Goal: Task Accomplishment & Management: Use online tool/utility

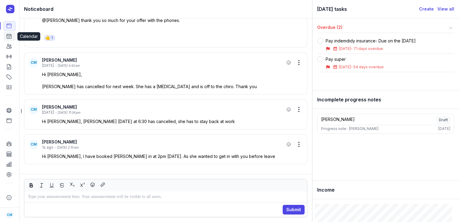
click at [11, 38] on icon at bounding box center [9, 36] width 6 height 6
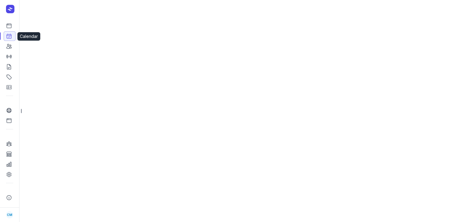
select select "week"
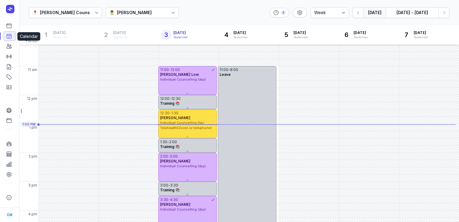
scroll to position [69, 0]
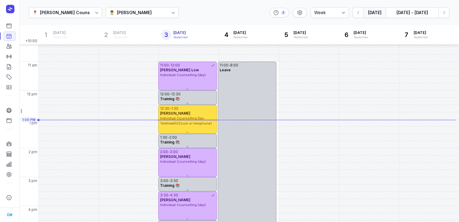
click at [151, 16] on div "👨‍⚕️ [PERSON_NAME]" at bounding box center [142, 12] width 73 height 11
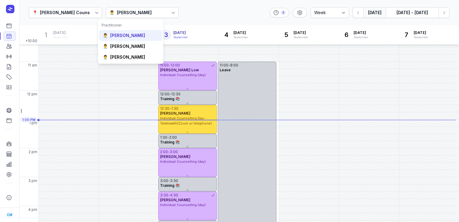
click at [135, 38] on div "[PERSON_NAME]" at bounding box center [127, 35] width 35 height 6
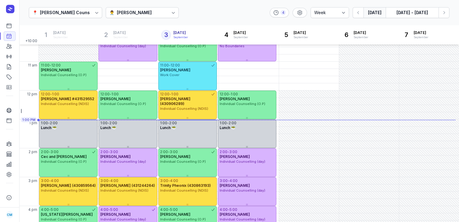
click at [126, 10] on div "[PERSON_NAME]" at bounding box center [134, 12] width 35 height 7
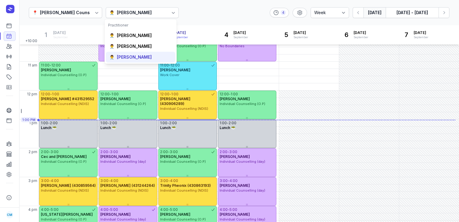
click at [120, 55] on div "[PERSON_NAME]" at bounding box center [134, 57] width 35 height 6
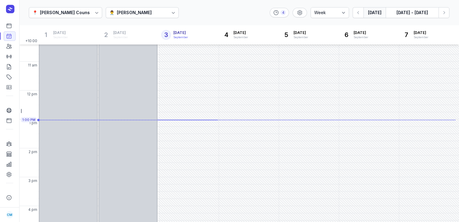
click at [372, 15] on button "[DATE]" at bounding box center [374, 12] width 22 height 11
click at [447, 12] on icon "button" at bounding box center [444, 13] width 6 height 6
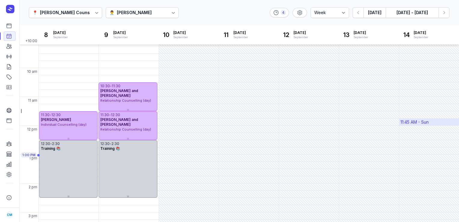
scroll to position [33, 0]
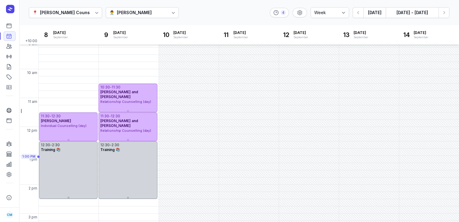
click at [141, 13] on div "[PERSON_NAME]" at bounding box center [134, 12] width 35 height 7
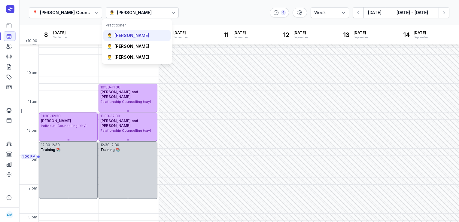
click at [132, 37] on div "[PERSON_NAME]" at bounding box center [131, 35] width 35 height 6
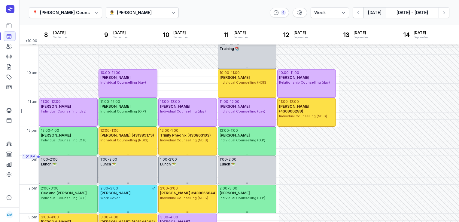
click at [374, 12] on button "[DATE]" at bounding box center [374, 12] width 22 height 11
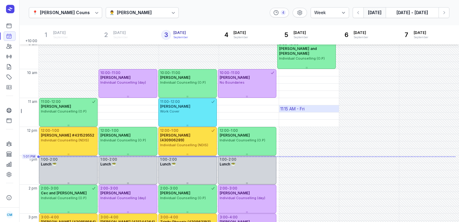
scroll to position [33, 0]
